Goal: Find specific page/section: Find specific page/section

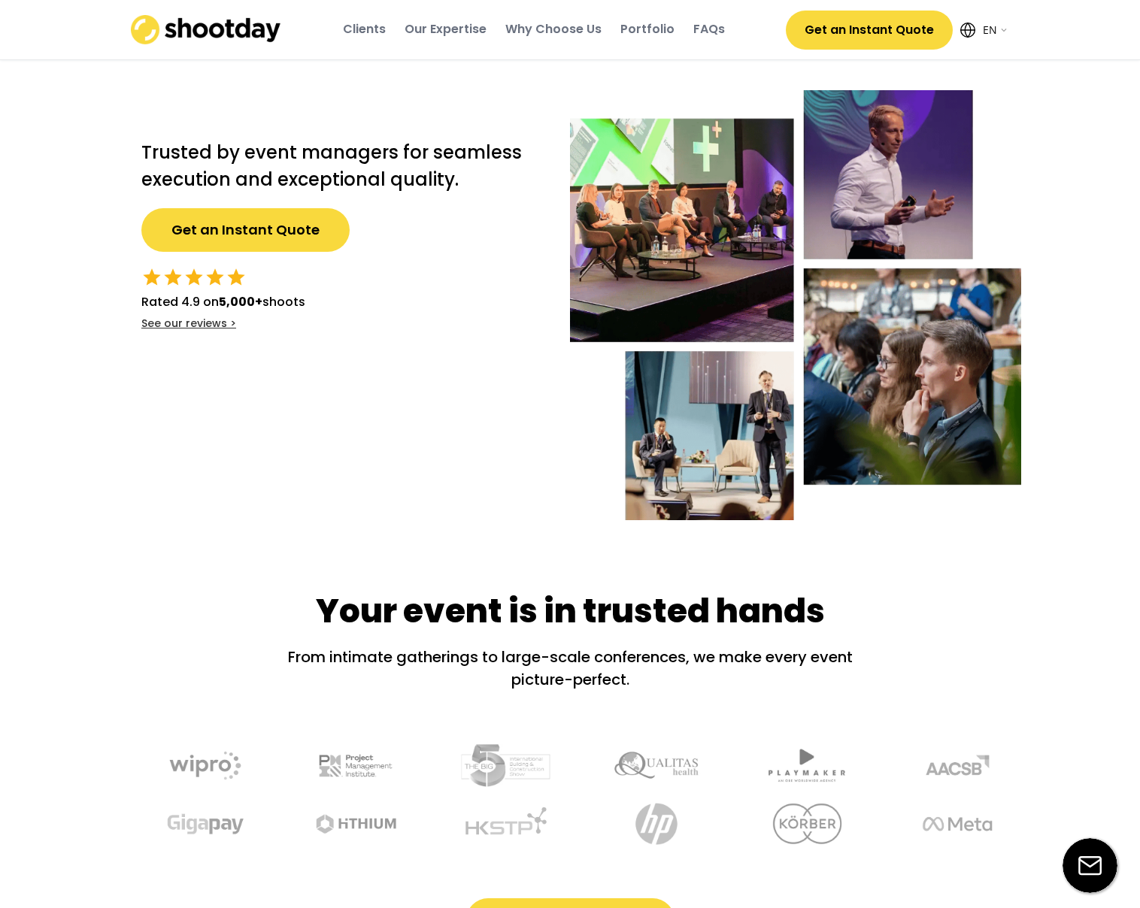
select select ""en""
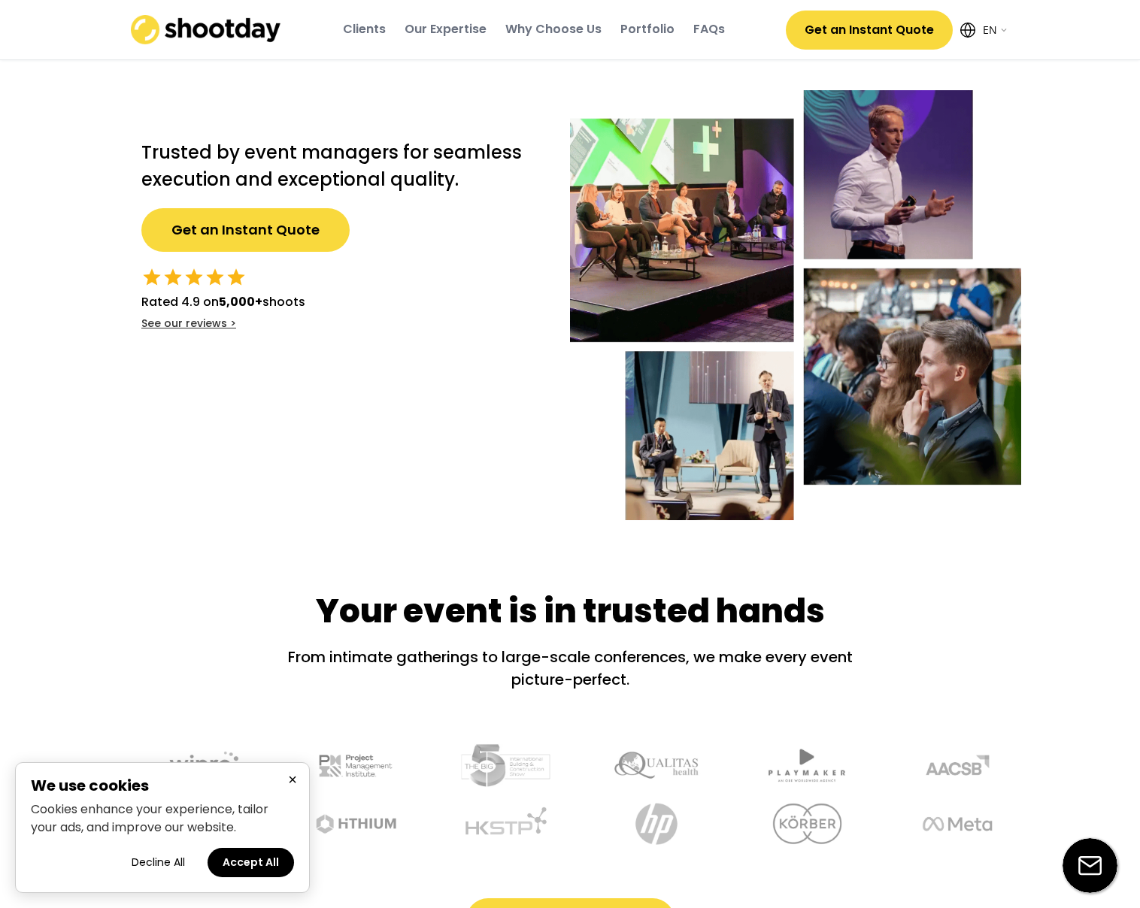
click at [650, 30] on div "Portfolio" at bounding box center [647, 29] width 54 height 17
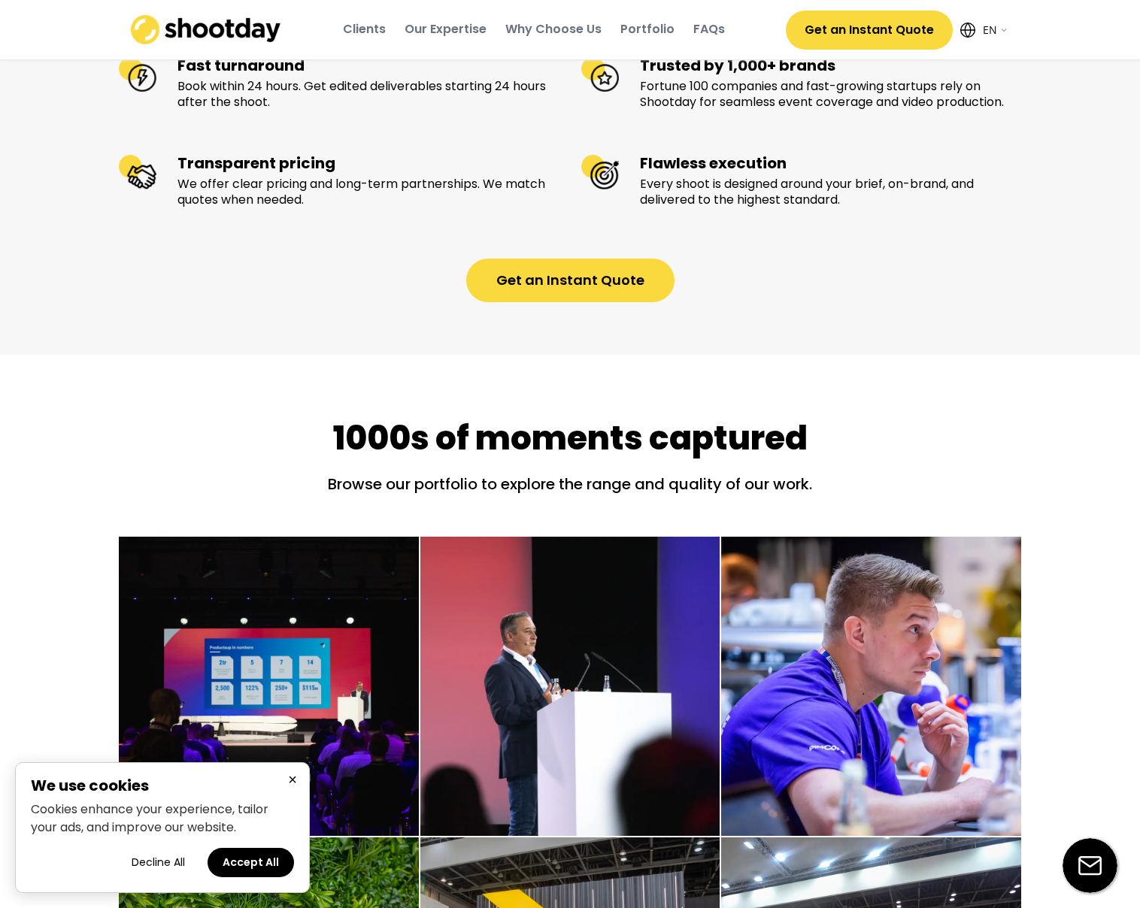
scroll to position [2052, 0]
